Goal: Use online tool/utility: Utilize a website feature to perform a specific function

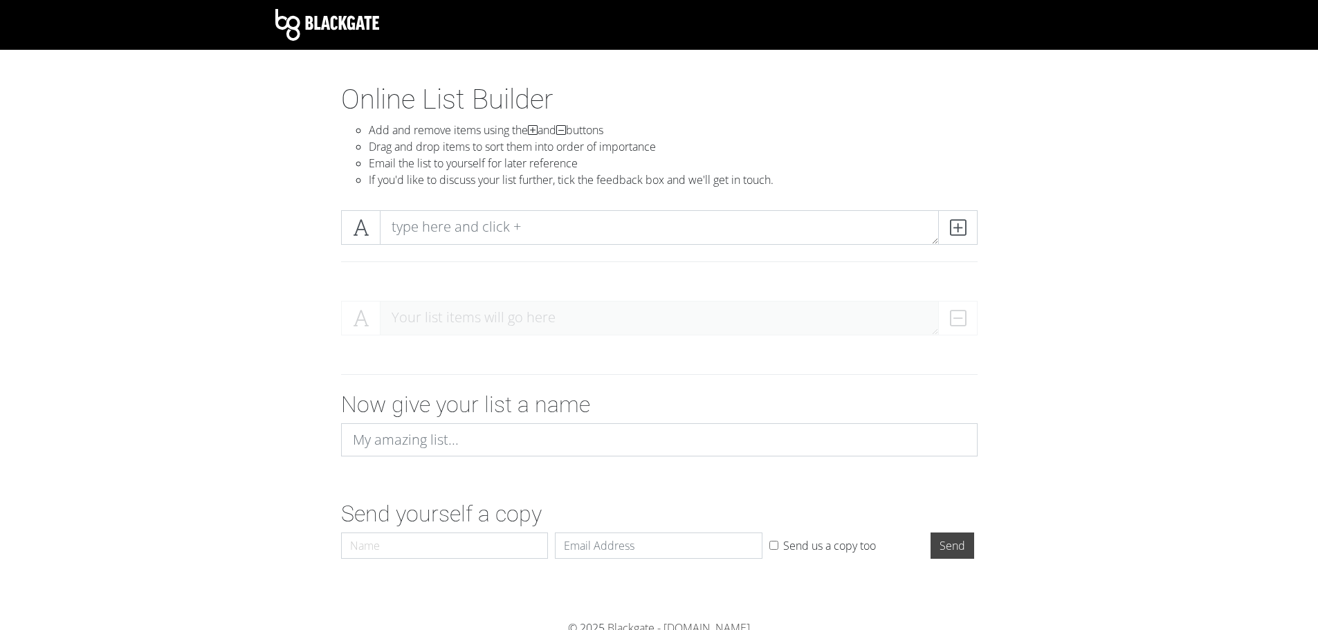
scroll to position [6, 0]
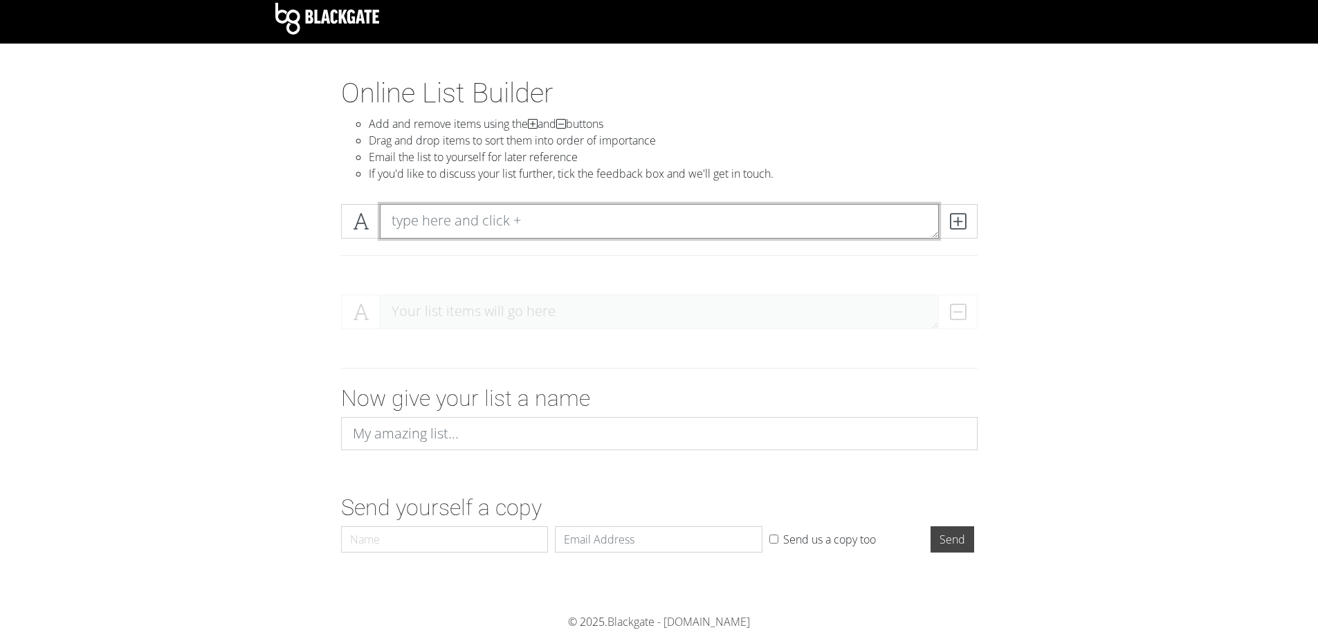
click at [467, 218] on textarea at bounding box center [659, 221] width 559 height 35
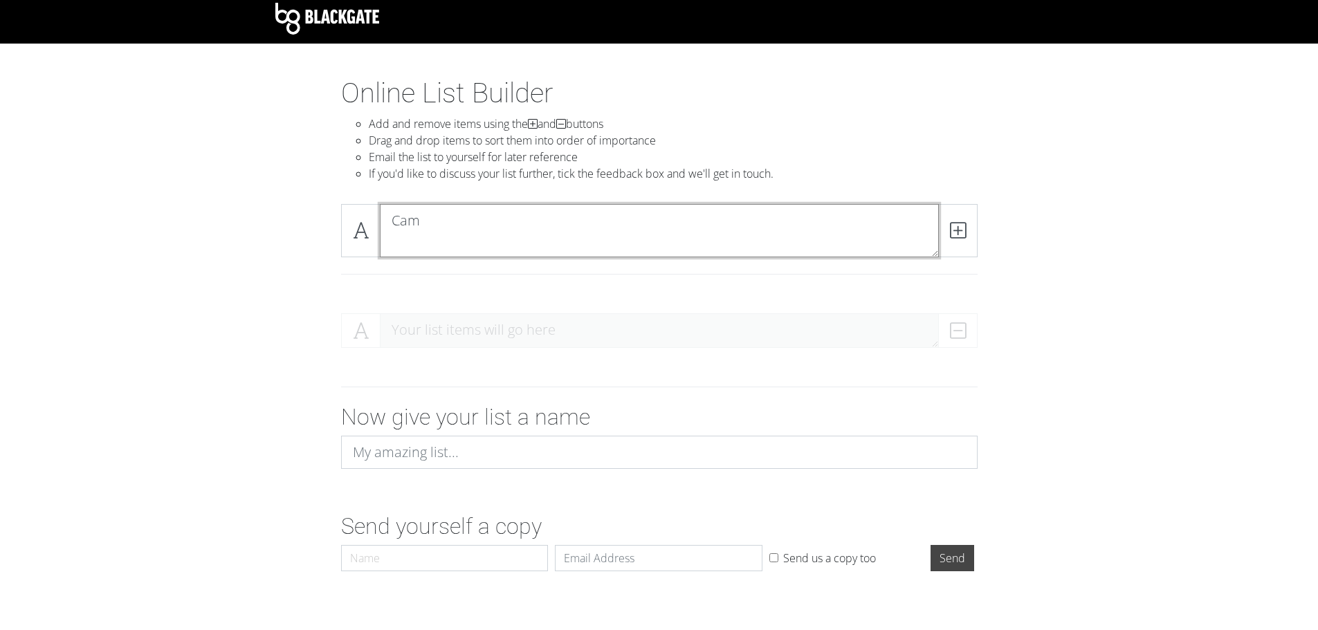
scroll to position [0, 0]
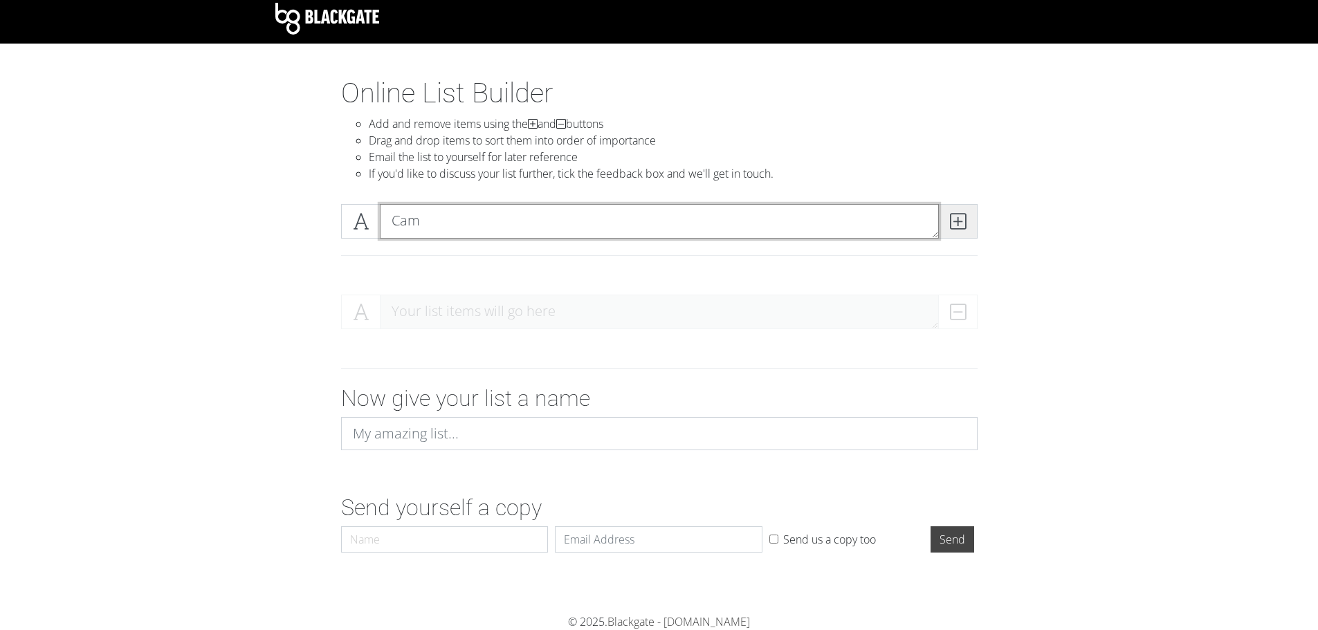
type textarea "Cam"
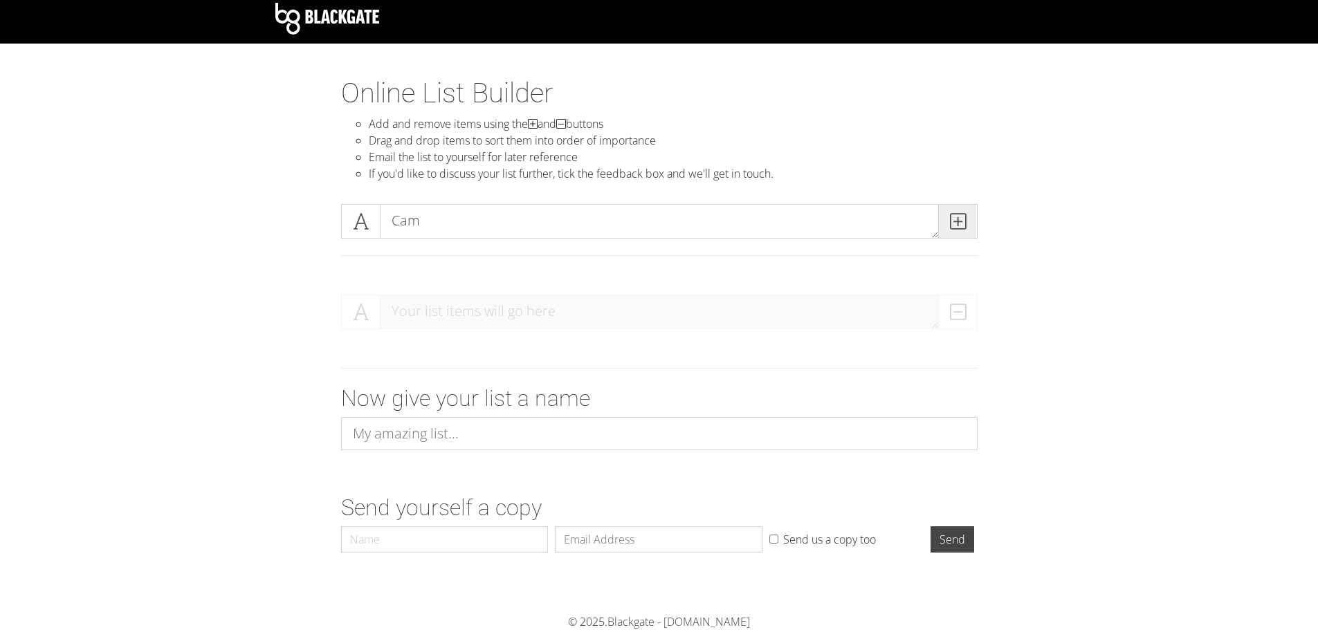
click at [958, 218] on icon at bounding box center [958, 221] width 16 height 14
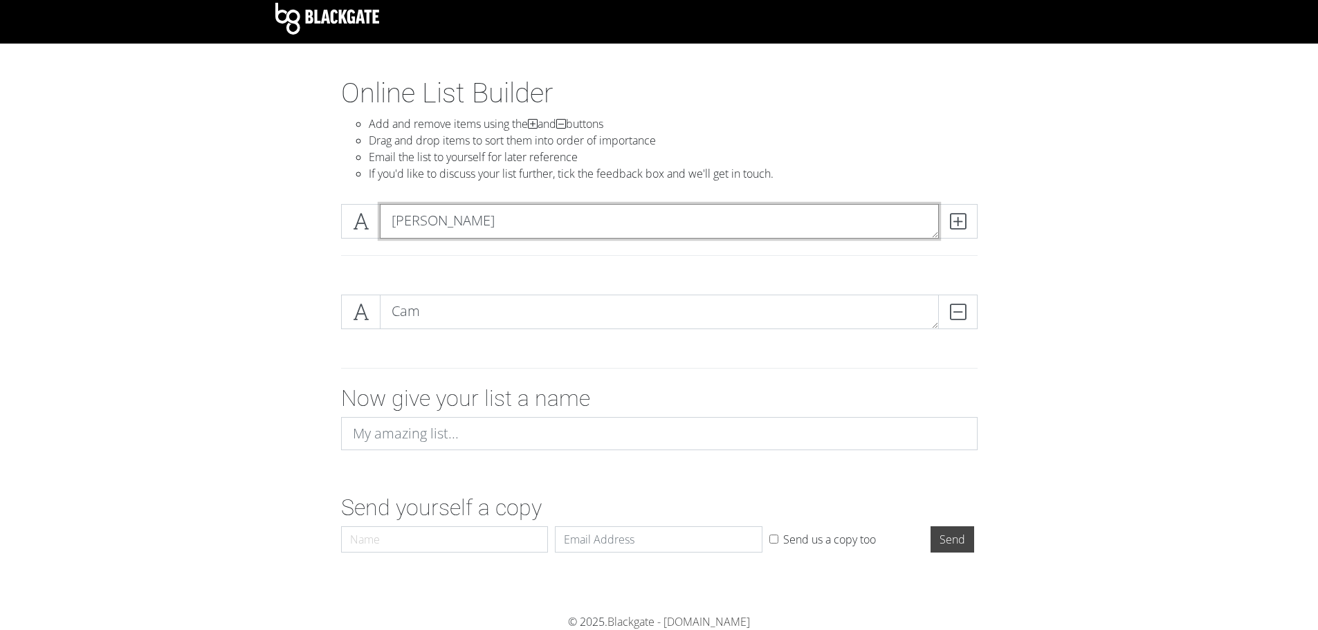
type textarea "[PERSON_NAME]"
click at [782, 230] on div "[PERSON_NAME]" at bounding box center [659, 227] width 643 height 46
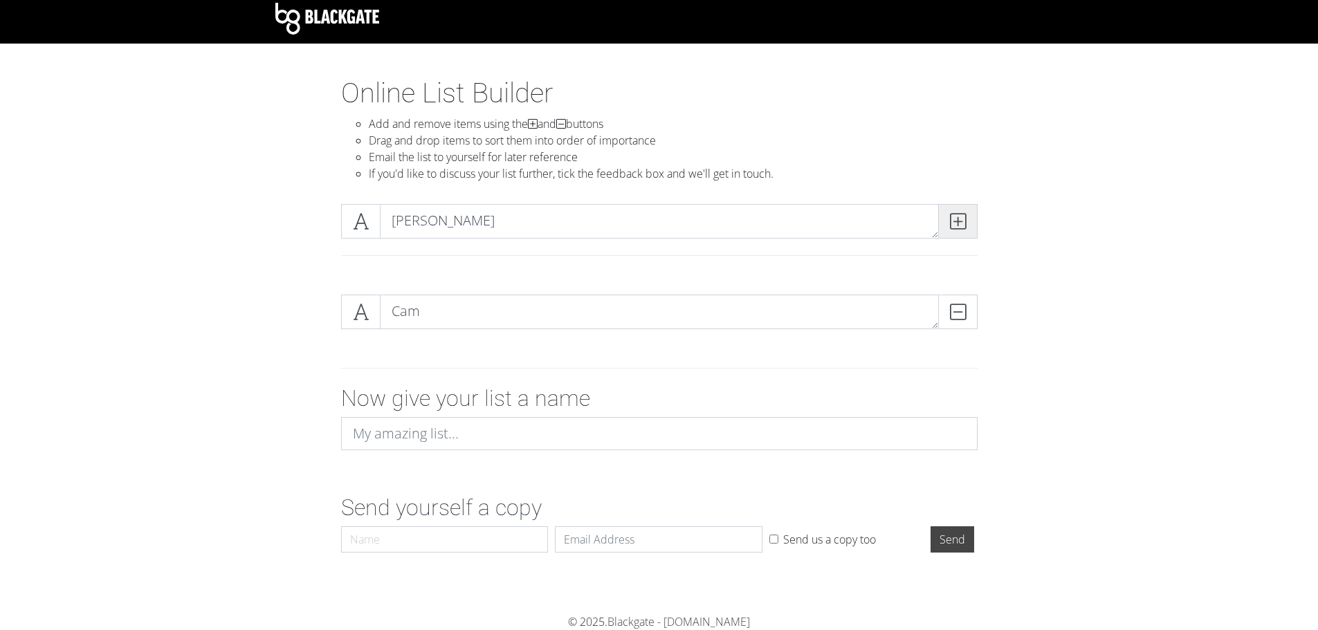
click at [955, 223] on icon at bounding box center [958, 221] width 16 height 14
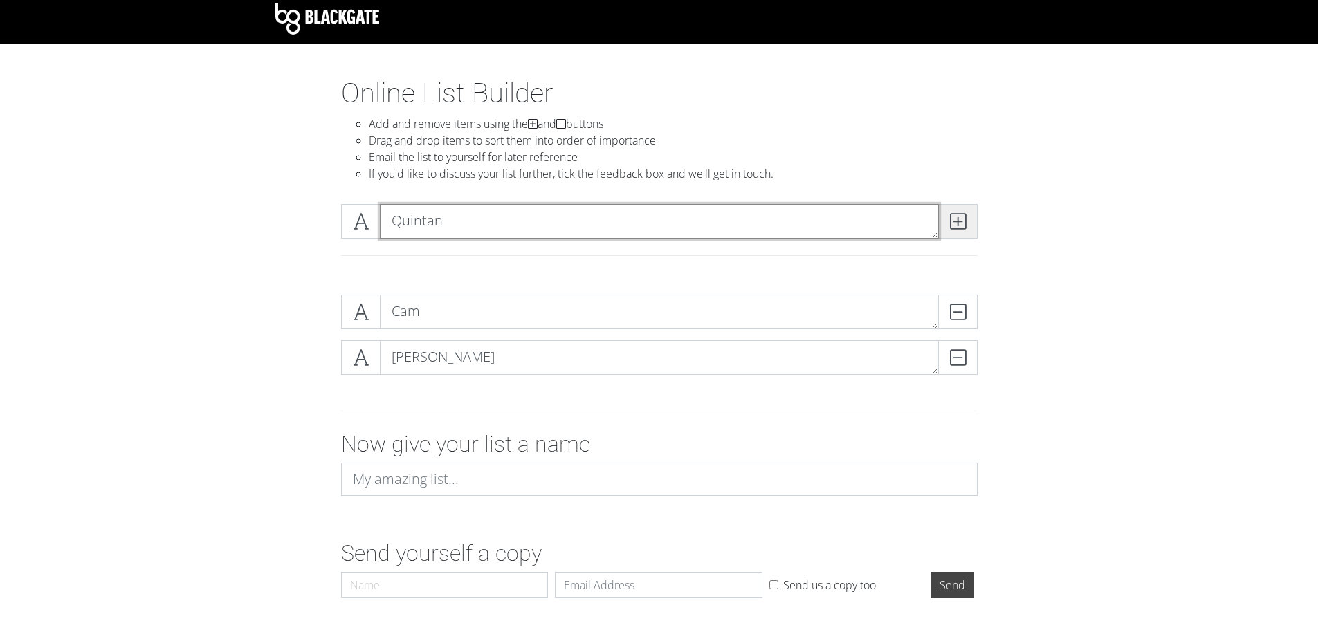
type textarea "Quintan"
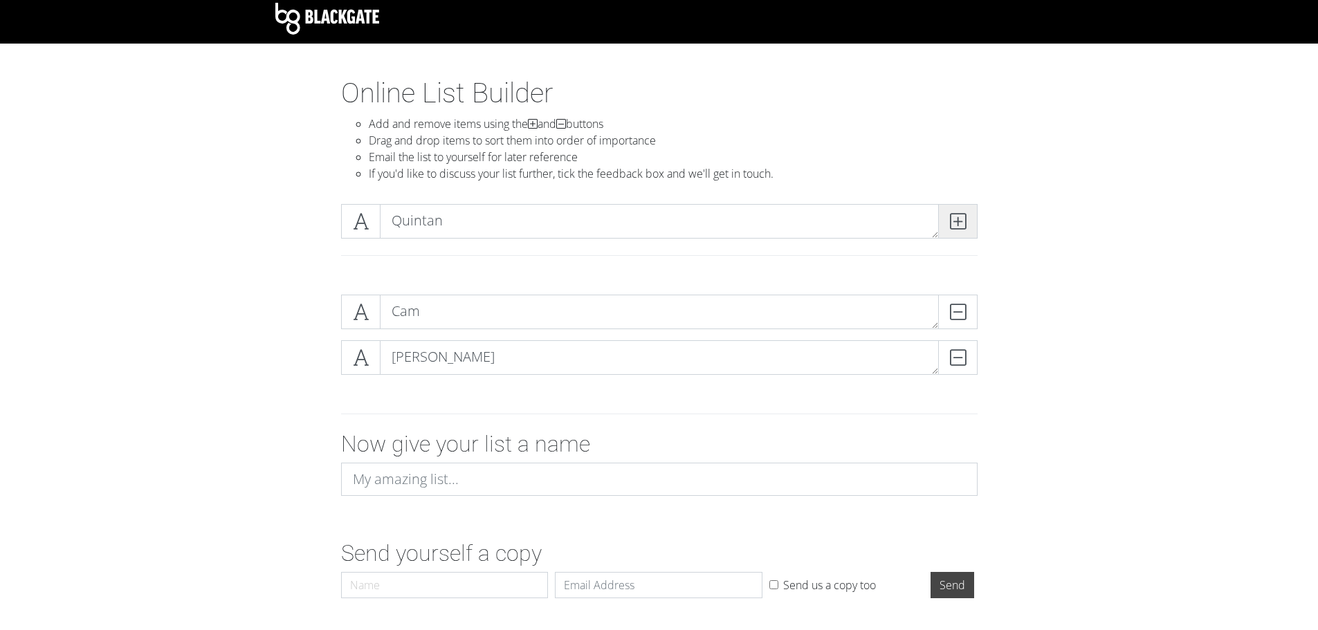
click at [965, 228] on icon at bounding box center [958, 221] width 16 height 14
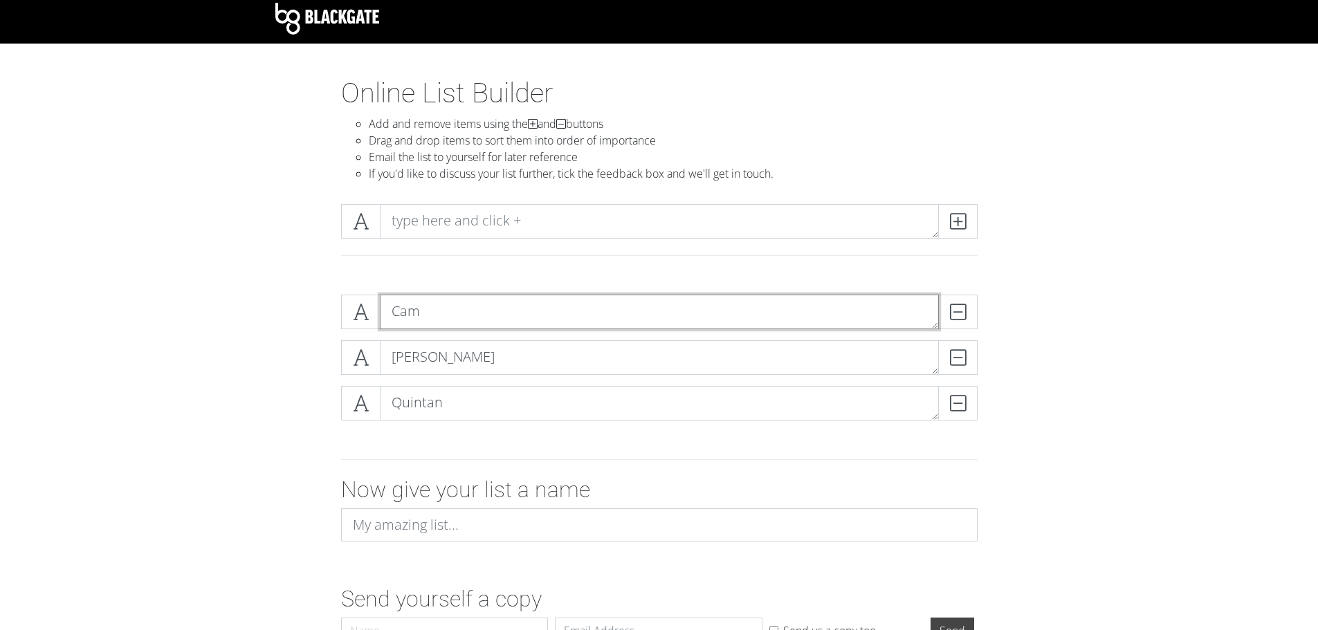
click at [466, 320] on textarea "Cam" at bounding box center [659, 312] width 559 height 35
type textarea "Cam - L"
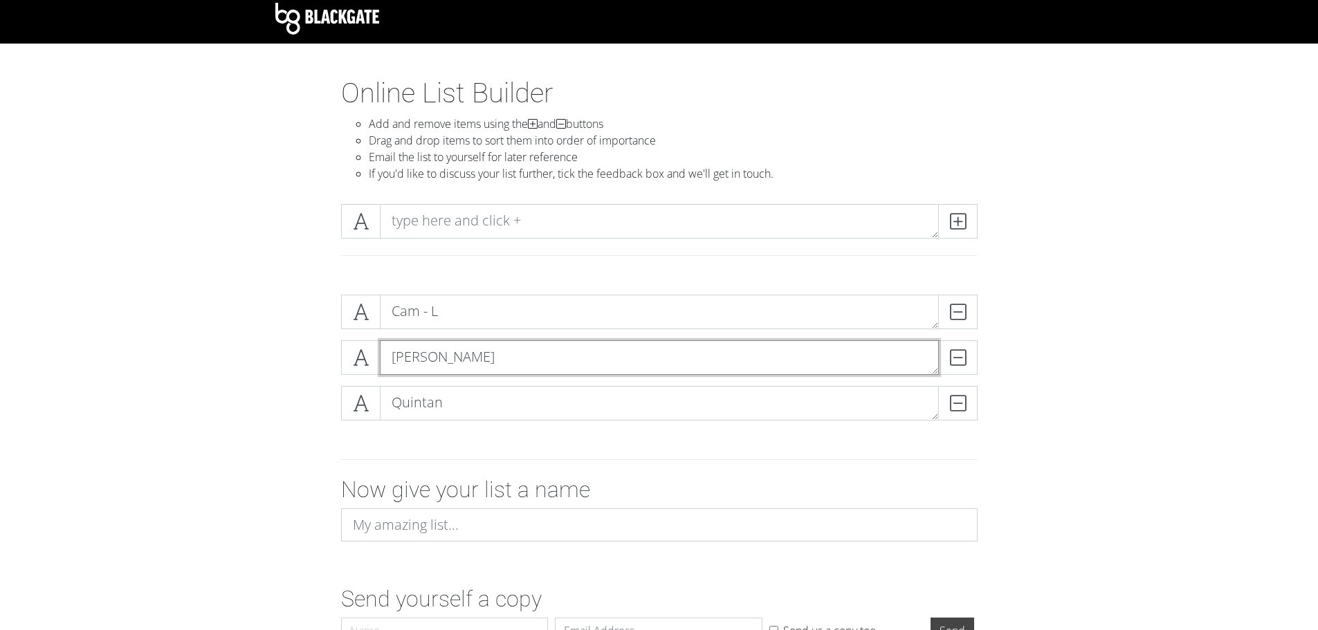
click at [443, 353] on textarea "[PERSON_NAME]" at bounding box center [659, 357] width 559 height 35
type textarea "[PERSON_NAME]"
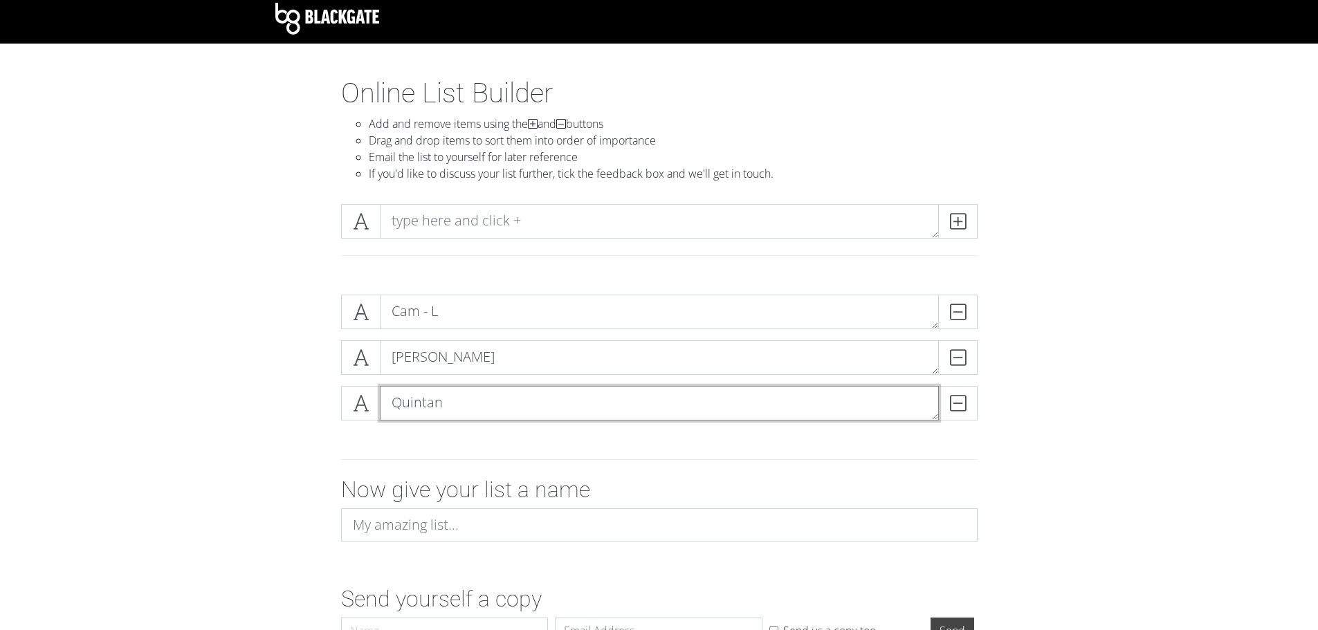
click at [458, 398] on textarea "Quintan" at bounding box center [659, 403] width 559 height 35
type textarea "[PERSON_NAME]"
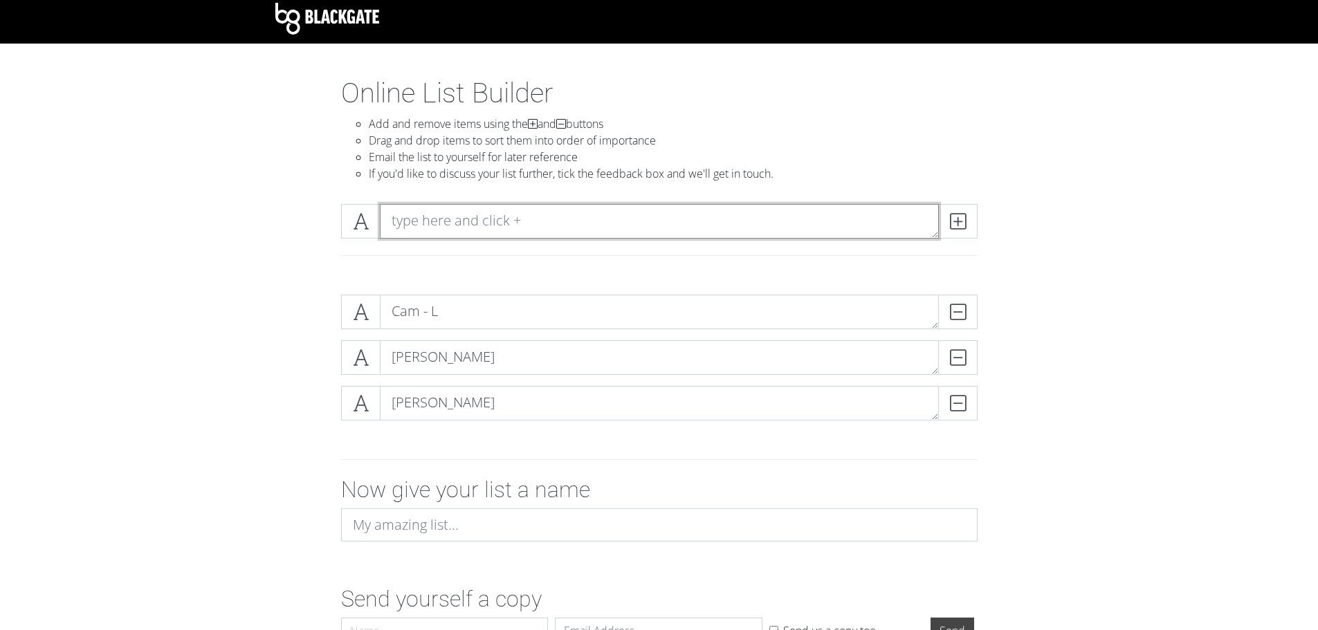
click at [427, 223] on textarea at bounding box center [659, 221] width 559 height 35
type textarea "Karson - R"
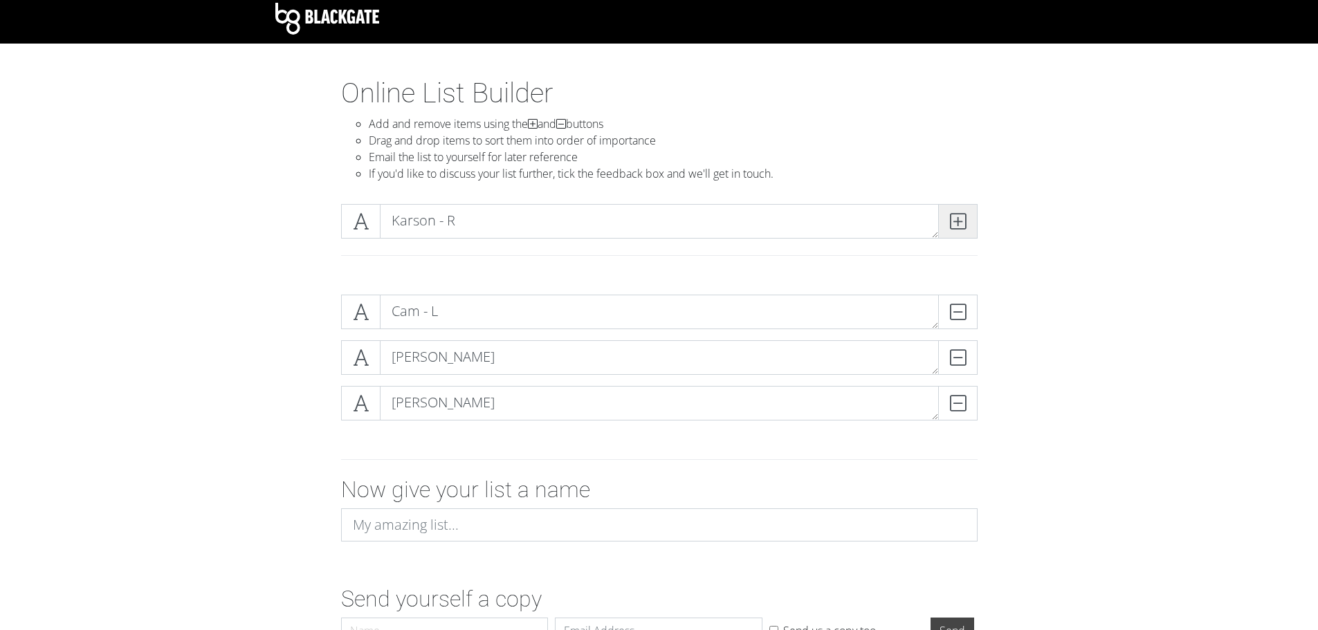
click at [968, 225] on span at bounding box center [957, 221] width 39 height 35
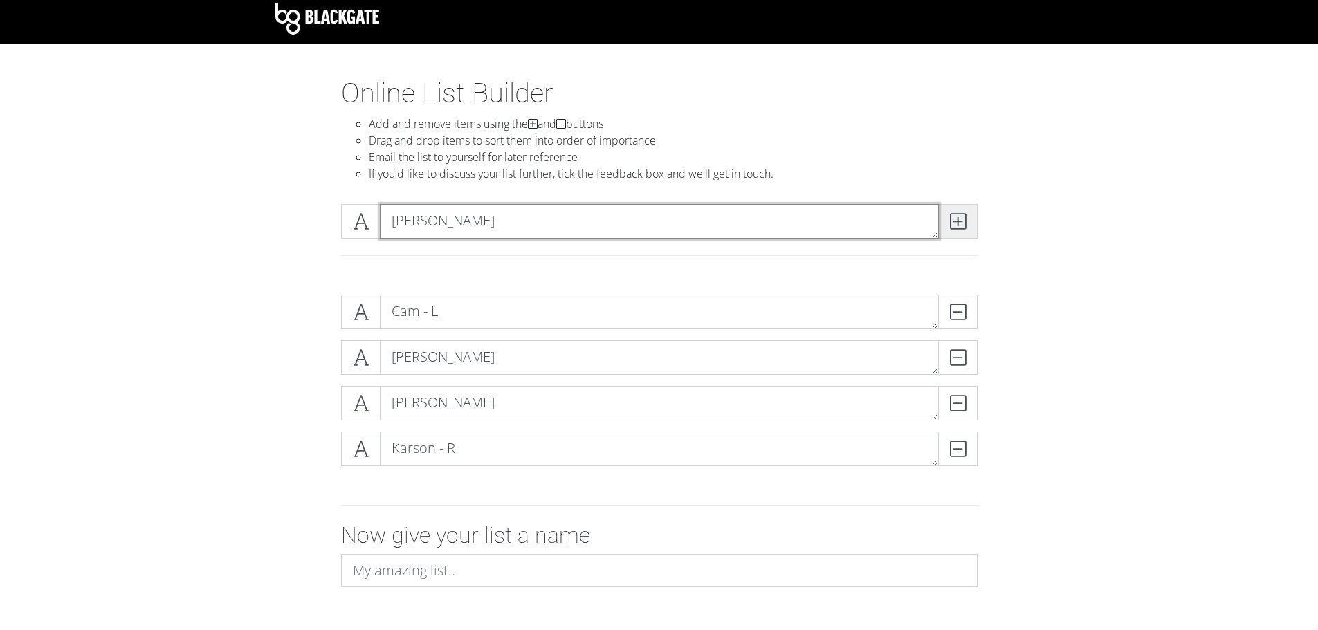
type textarea "[PERSON_NAME]"
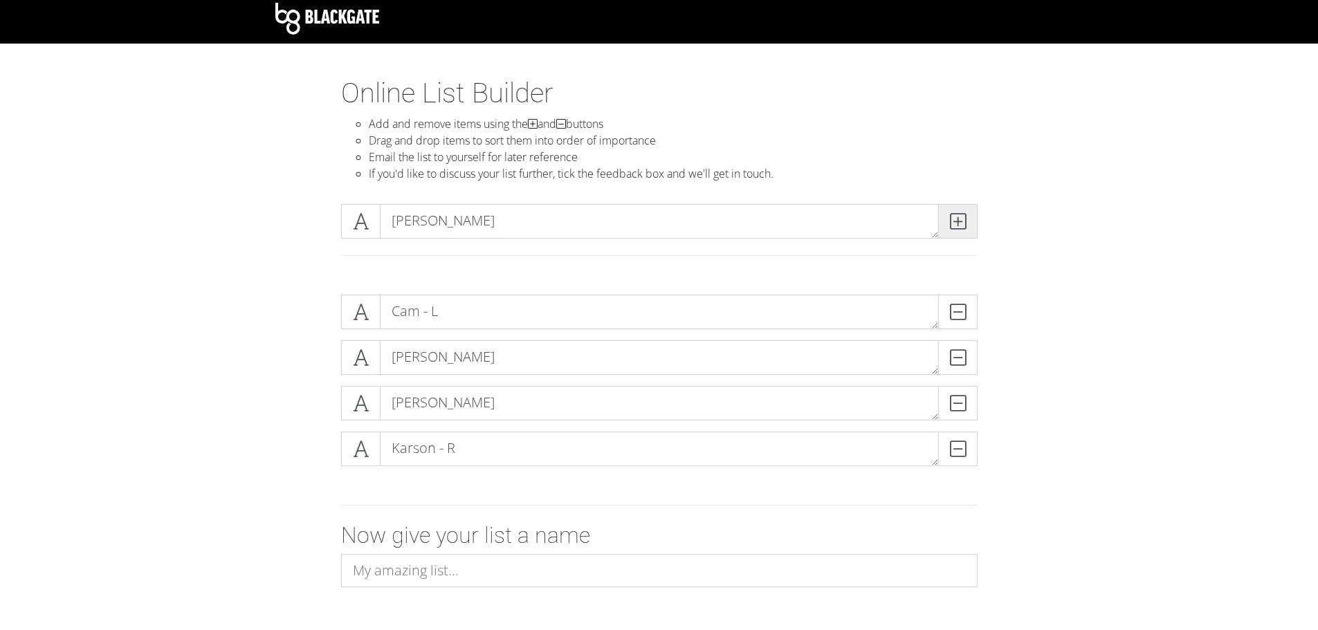
click at [965, 226] on icon at bounding box center [958, 221] width 16 height 14
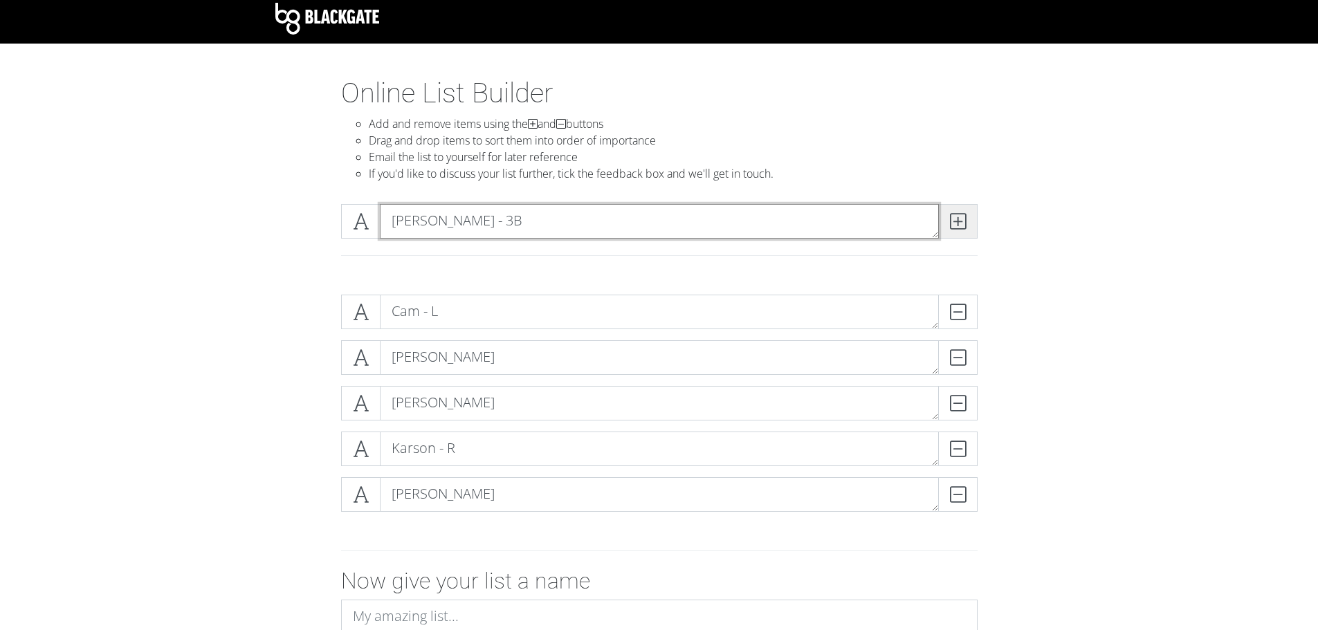
type textarea "[PERSON_NAME] - 3B"
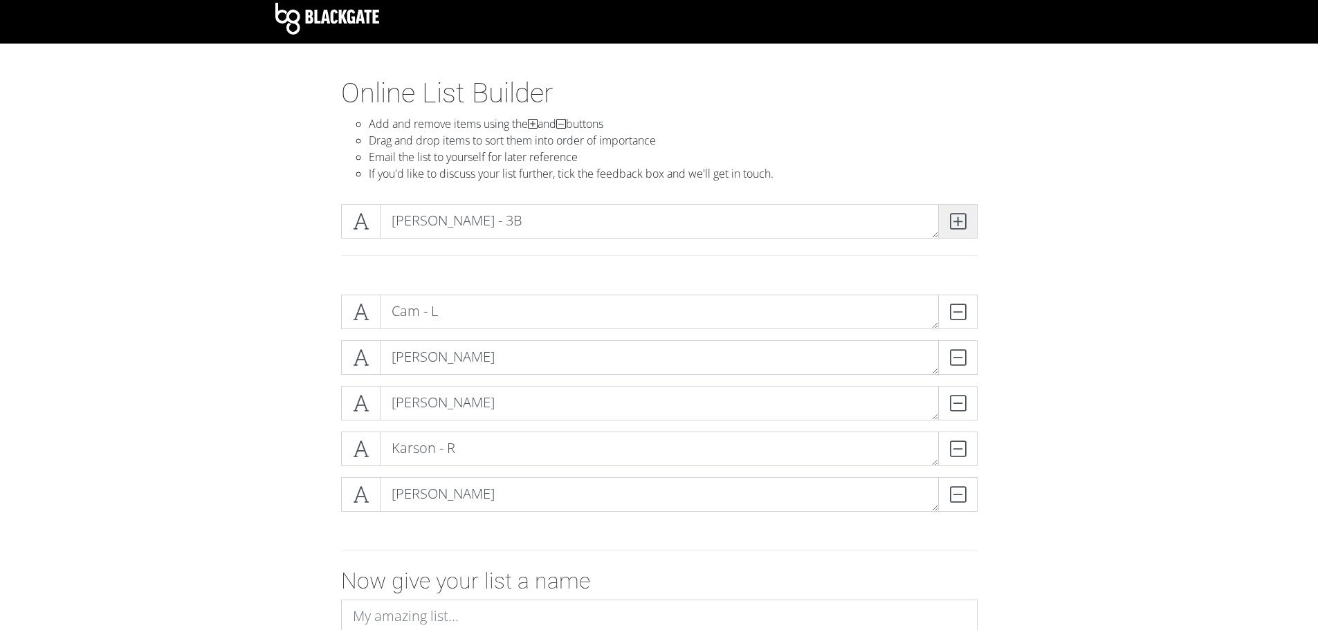
click at [959, 228] on icon at bounding box center [958, 221] width 16 height 14
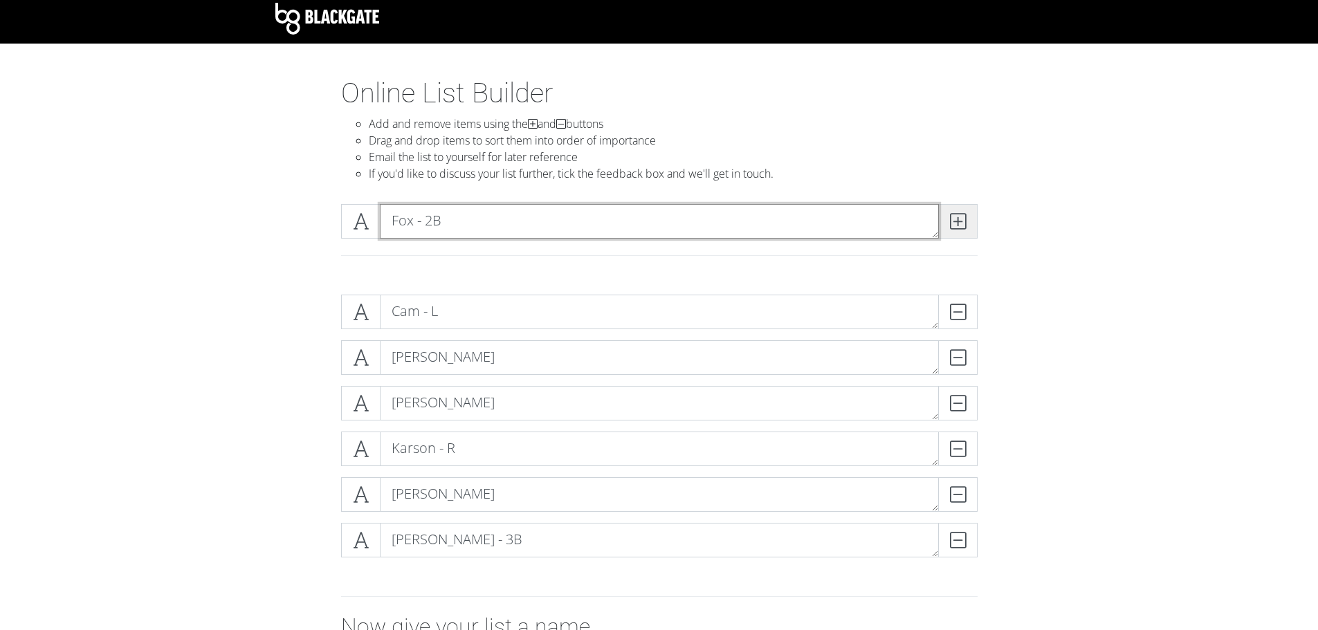
type textarea "Fox - 2B"
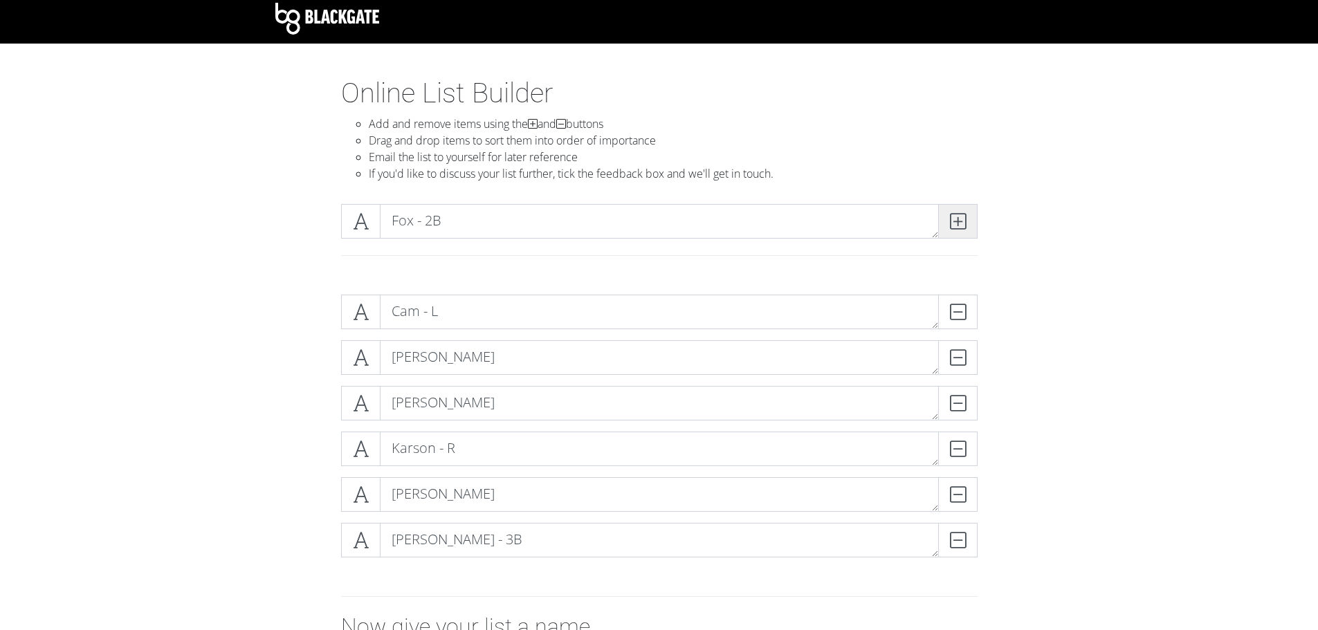
click at [966, 232] on span at bounding box center [957, 221] width 39 height 35
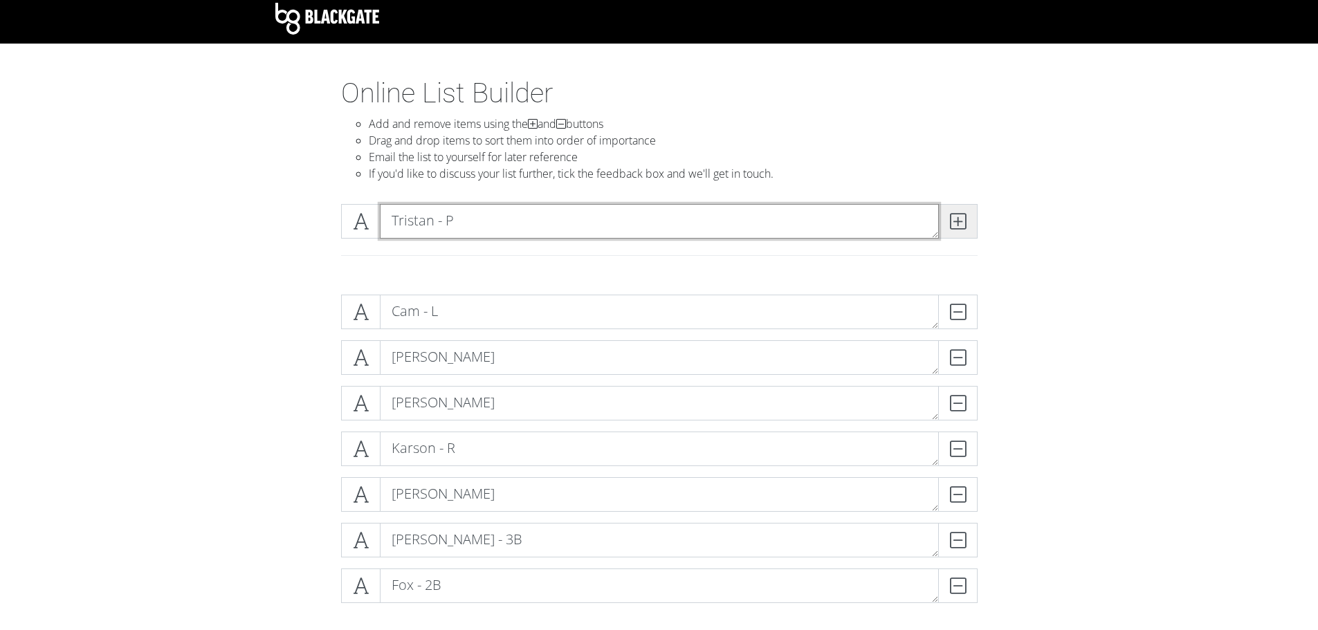
type textarea "Tristan - P"
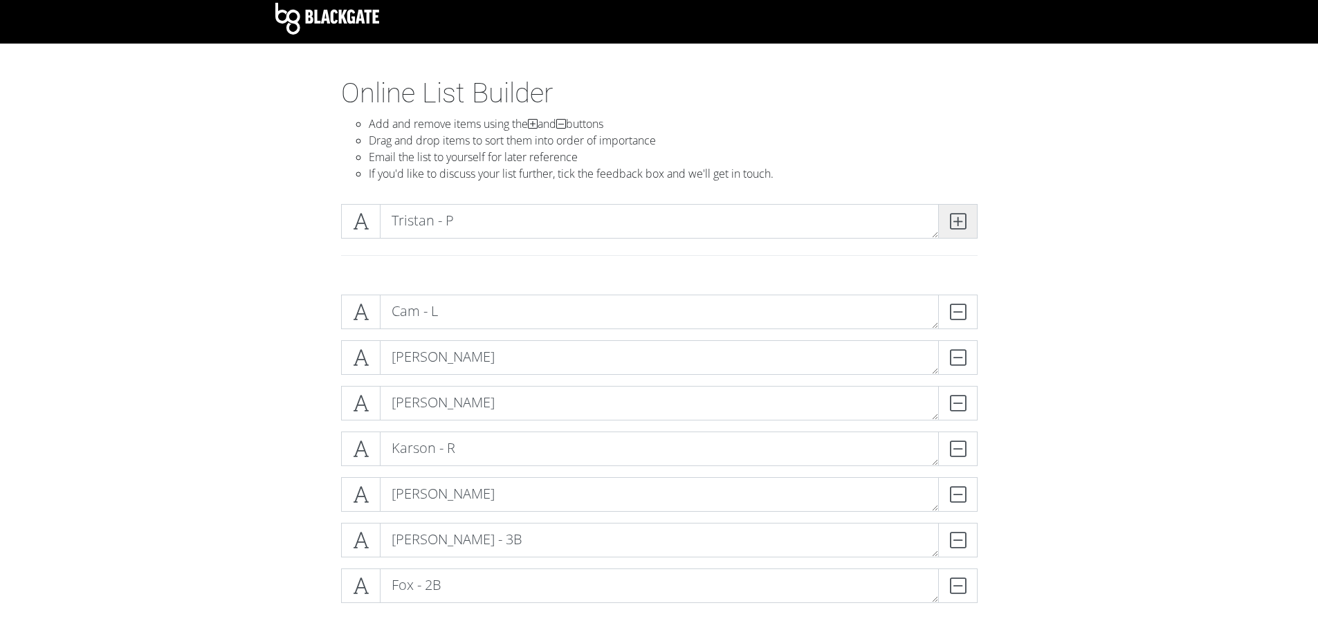
click at [965, 227] on icon at bounding box center [958, 221] width 16 height 14
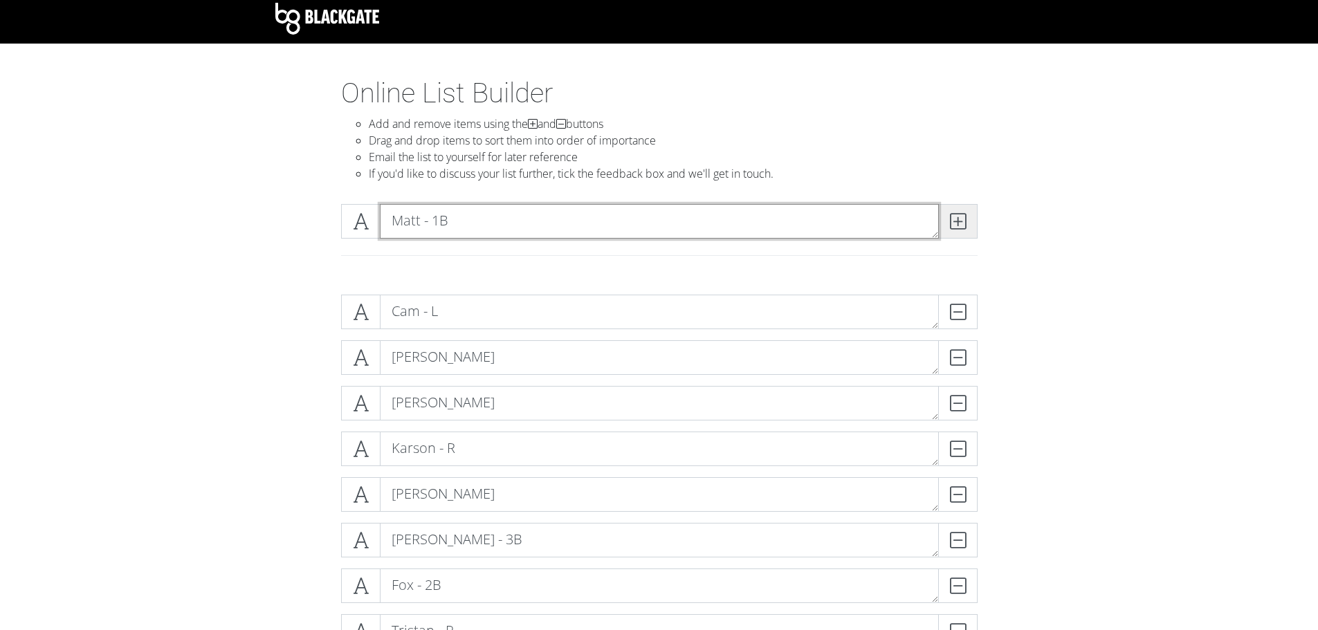
type textarea "Matt - 1B"
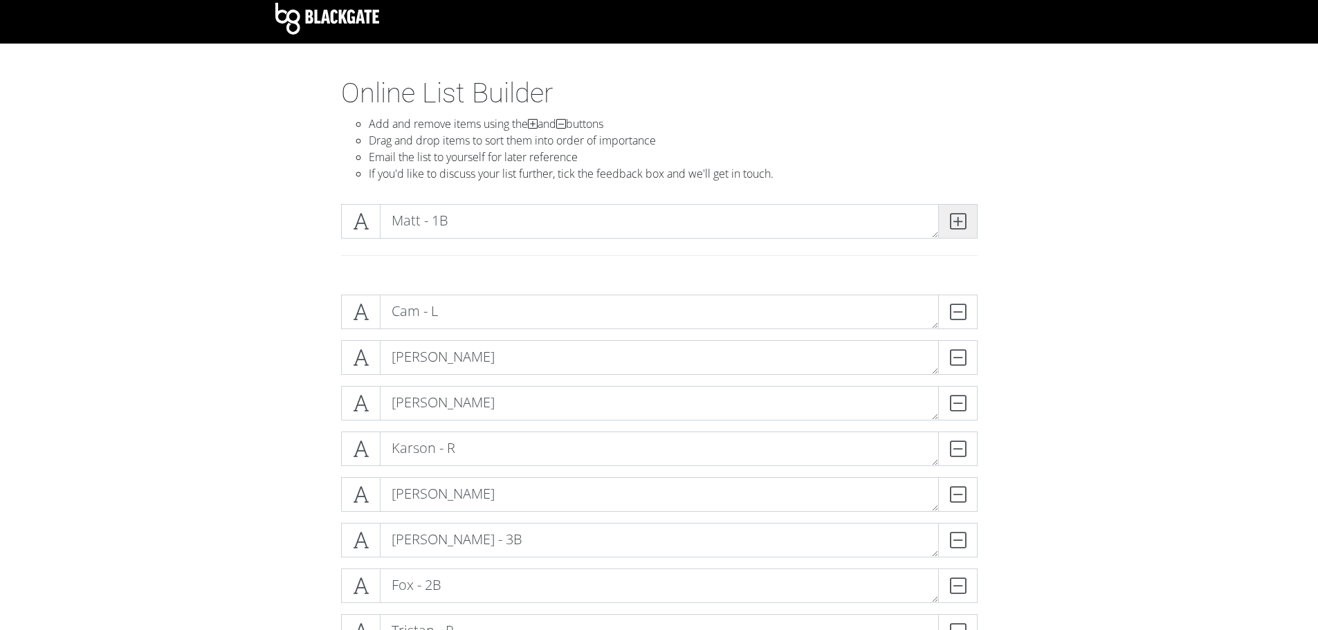
click at [962, 221] on icon at bounding box center [958, 221] width 16 height 14
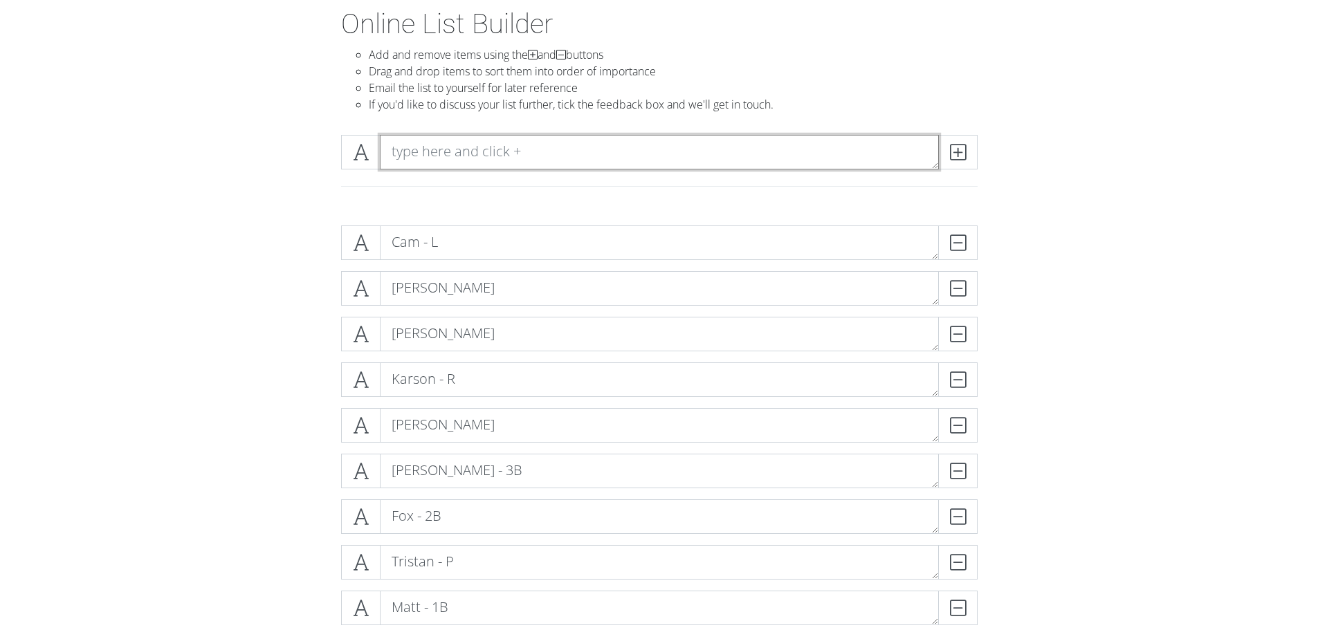
scroll to position [6, 0]
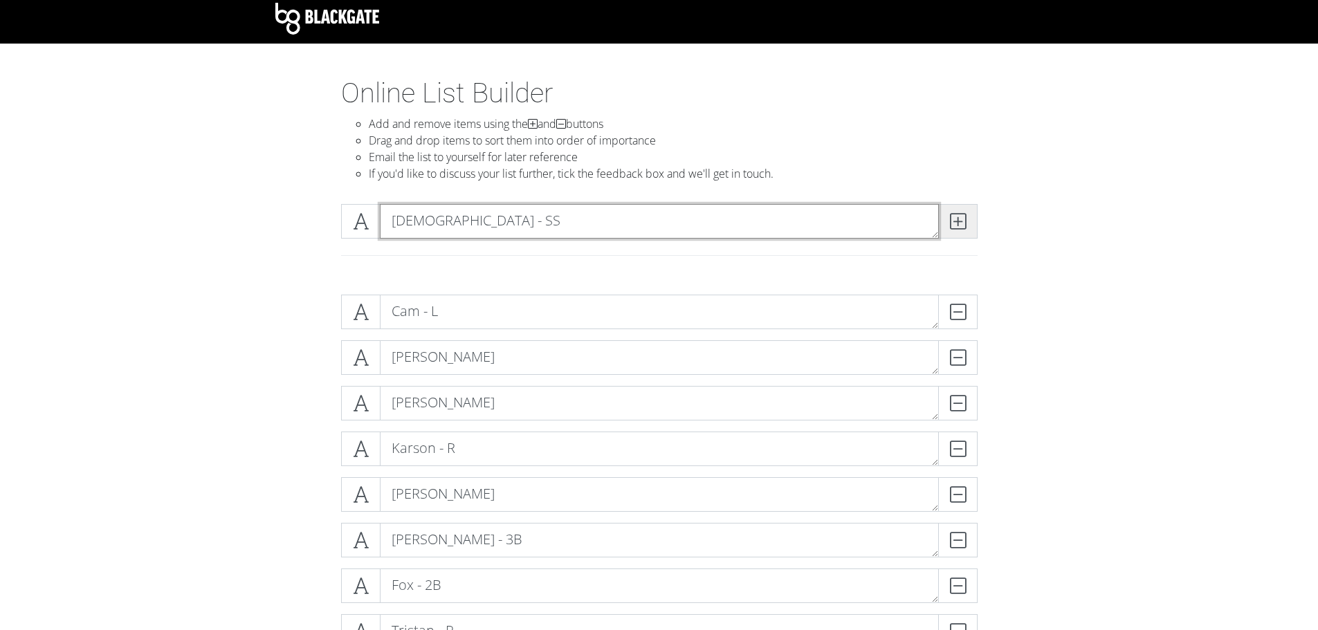
type textarea "[DEMOGRAPHIC_DATA] - SS"
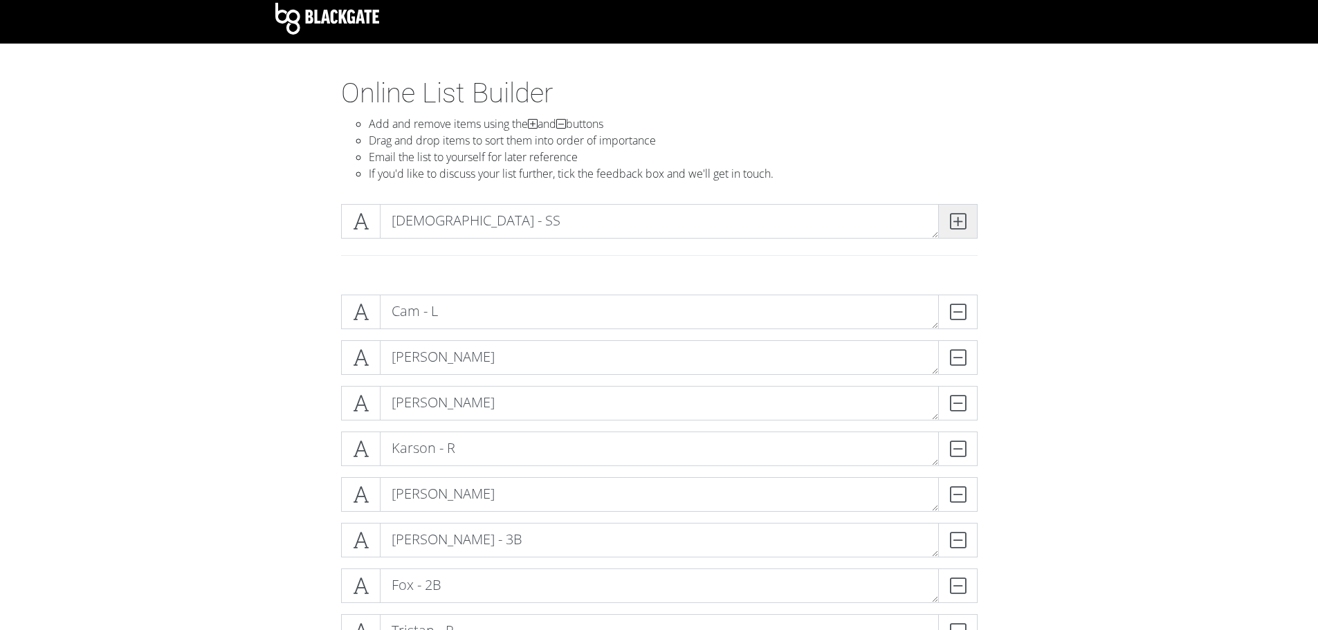
click at [964, 226] on icon at bounding box center [958, 221] width 16 height 14
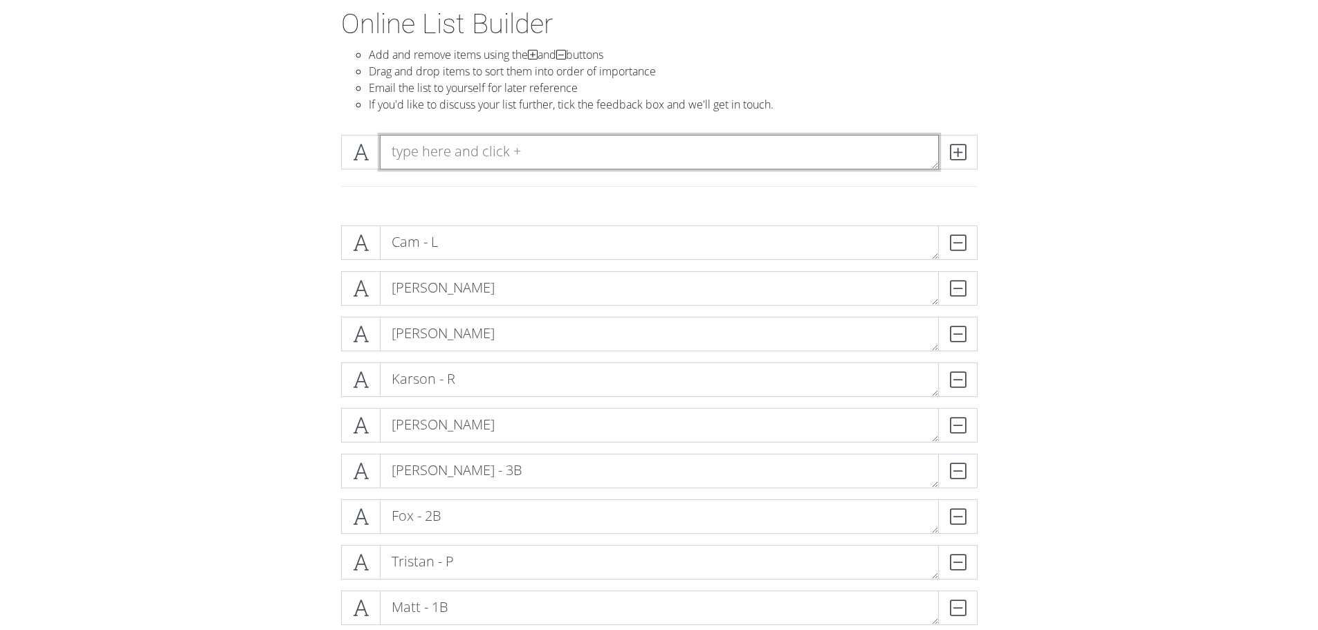
scroll to position [145, 0]
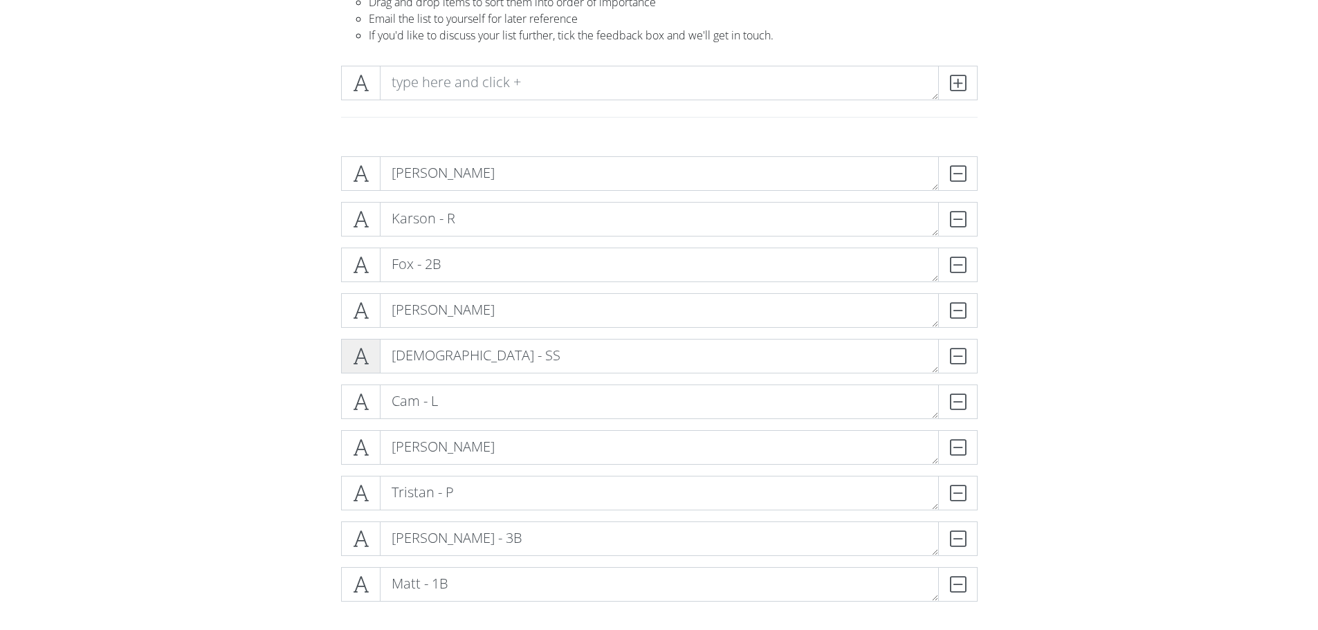
click at [362, 353] on icon at bounding box center [361, 356] width 16 height 14
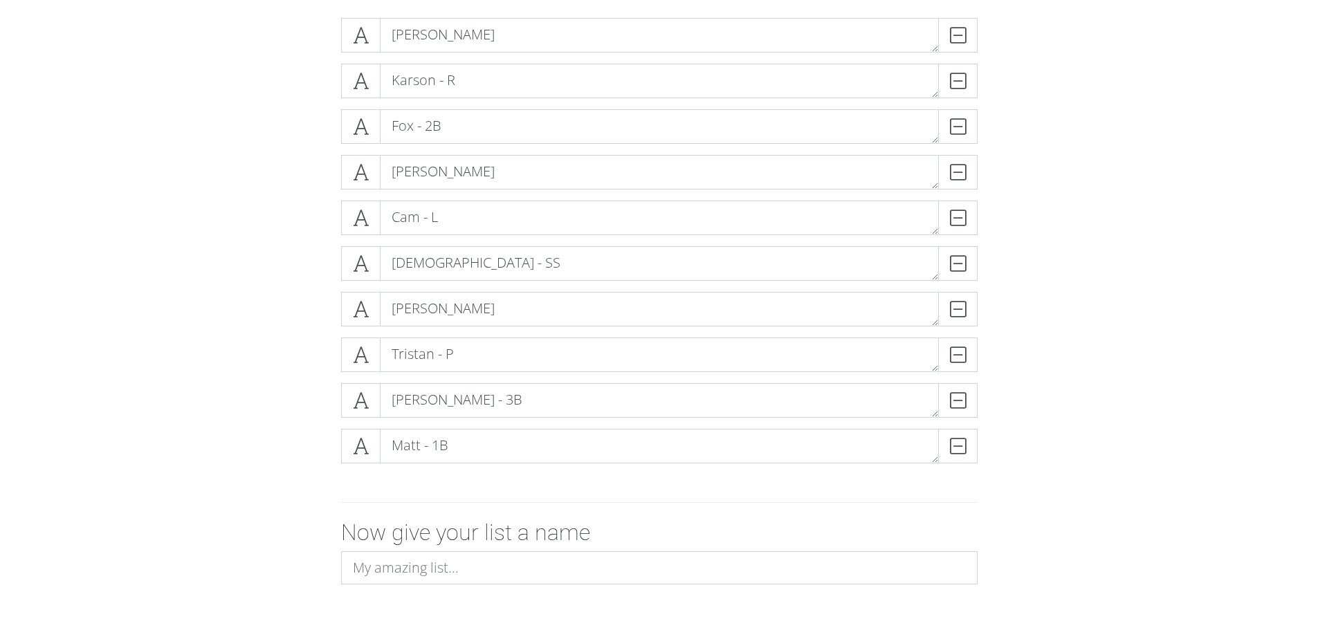
scroll to position [214, 0]
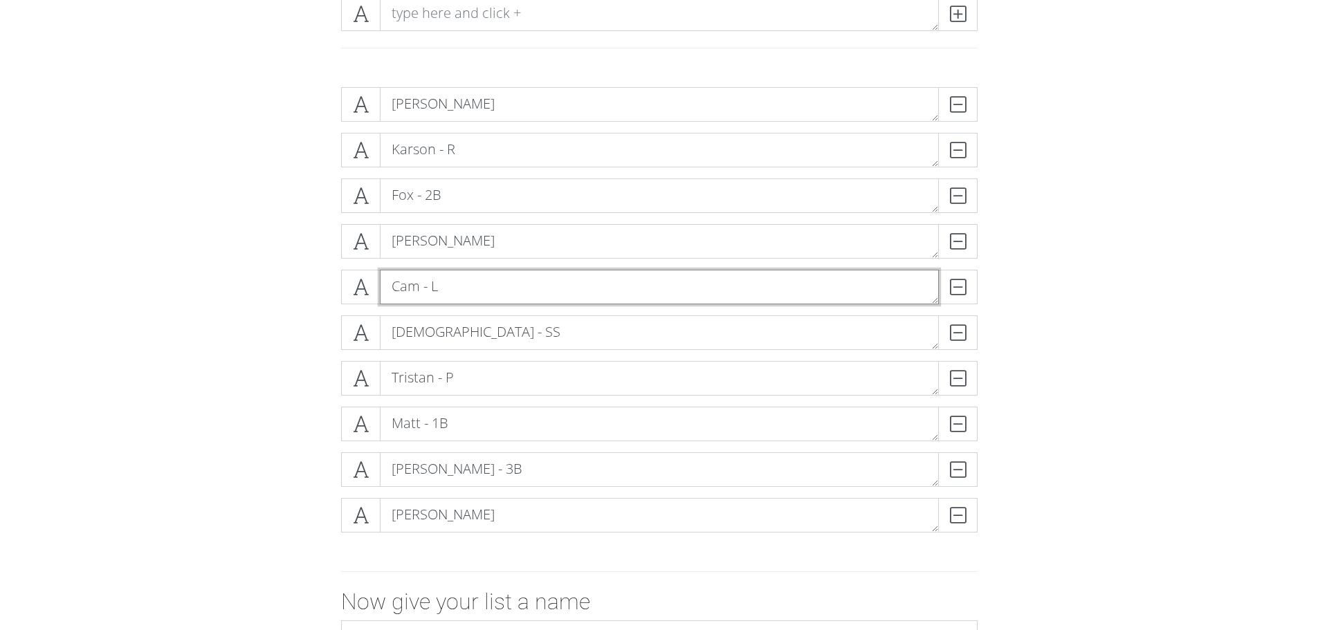
drag, startPoint x: 407, startPoint y: 288, endPoint x: 381, endPoint y: 297, distance: 27.4
click at [405, 291] on textarea "Cam - L" at bounding box center [659, 287] width 559 height 35
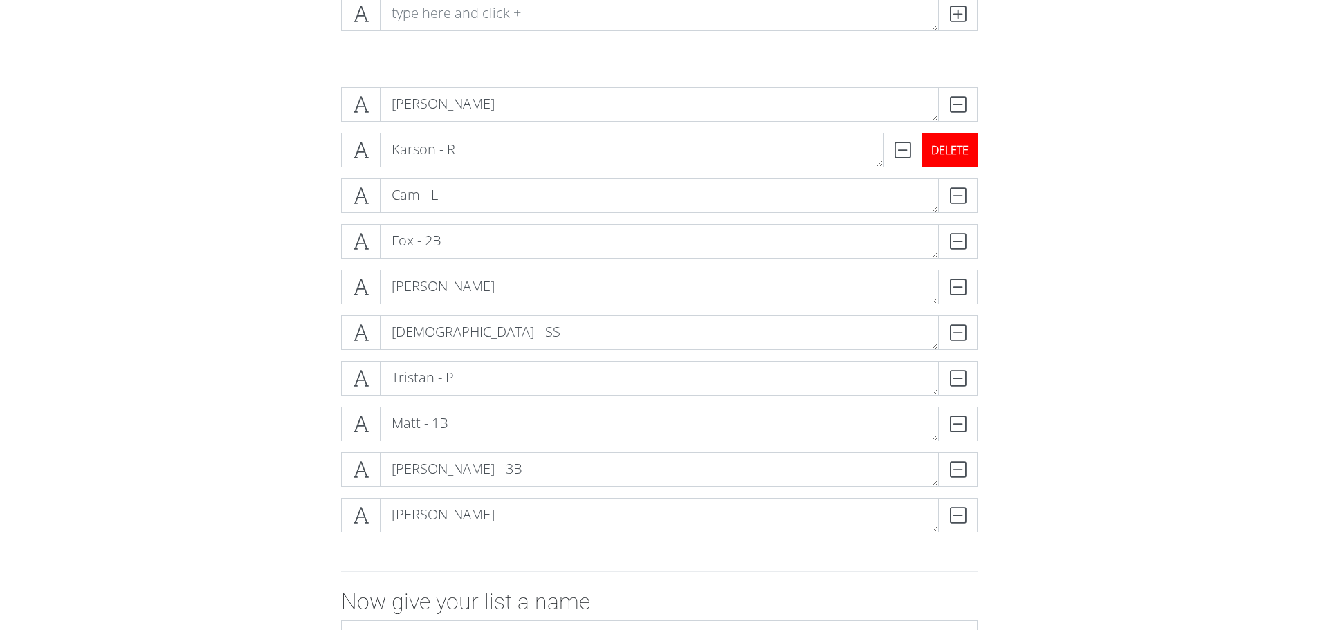
click at [955, 158] on div "DELETE" at bounding box center [949, 150] width 55 height 35
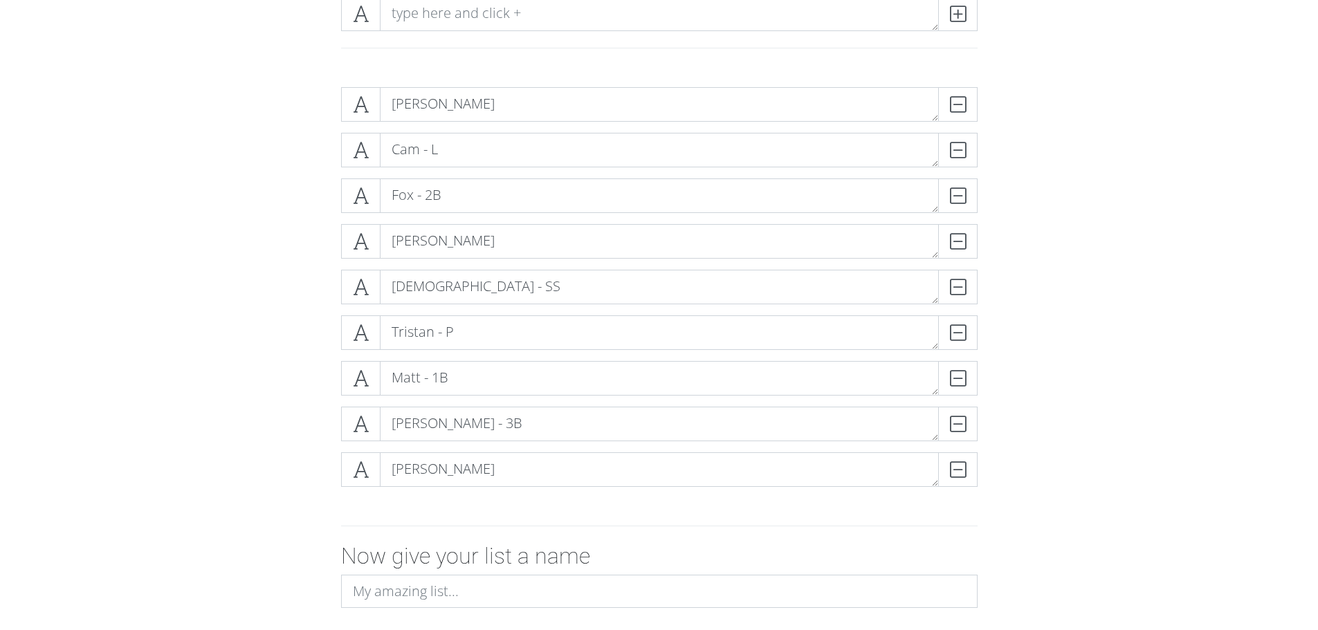
click at [1291, 519] on form "[PERSON_NAME] DELETE Cam - L DELETE Fox - 2B DELETE [PERSON_NAME] - C DELETE [D…" at bounding box center [659, 396] width 1318 height 641
